Goal: Check status

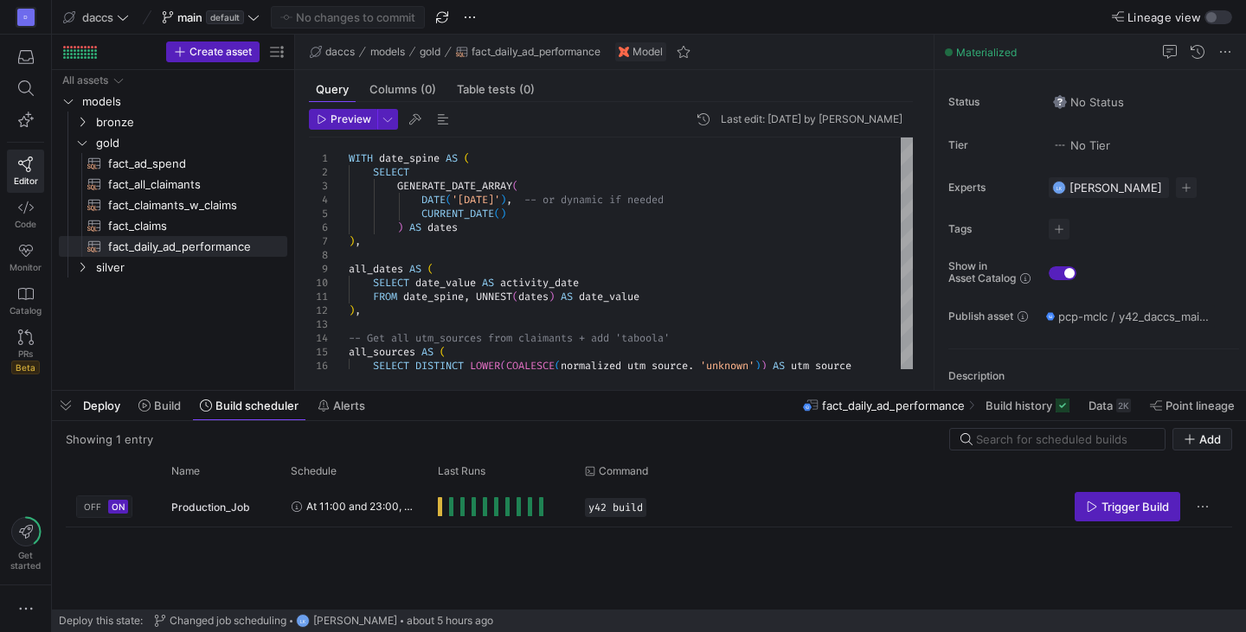
scroll to position [55, 0]
click at [187, 334] on div "All assets models bronze gold silver fact_ad_spend​​​​​​​​​​ fact_all_claimants…" at bounding box center [173, 226] width 228 height 313
